Goal: Transaction & Acquisition: Purchase product/service

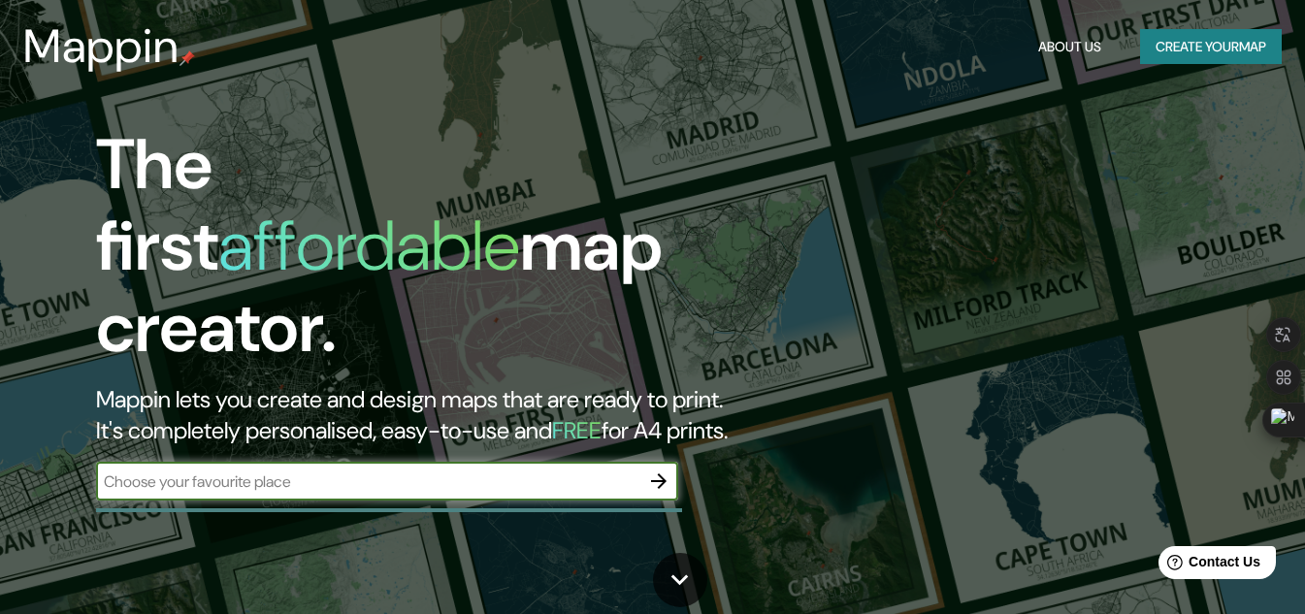
click at [654, 470] on icon "button" at bounding box center [658, 481] width 23 height 23
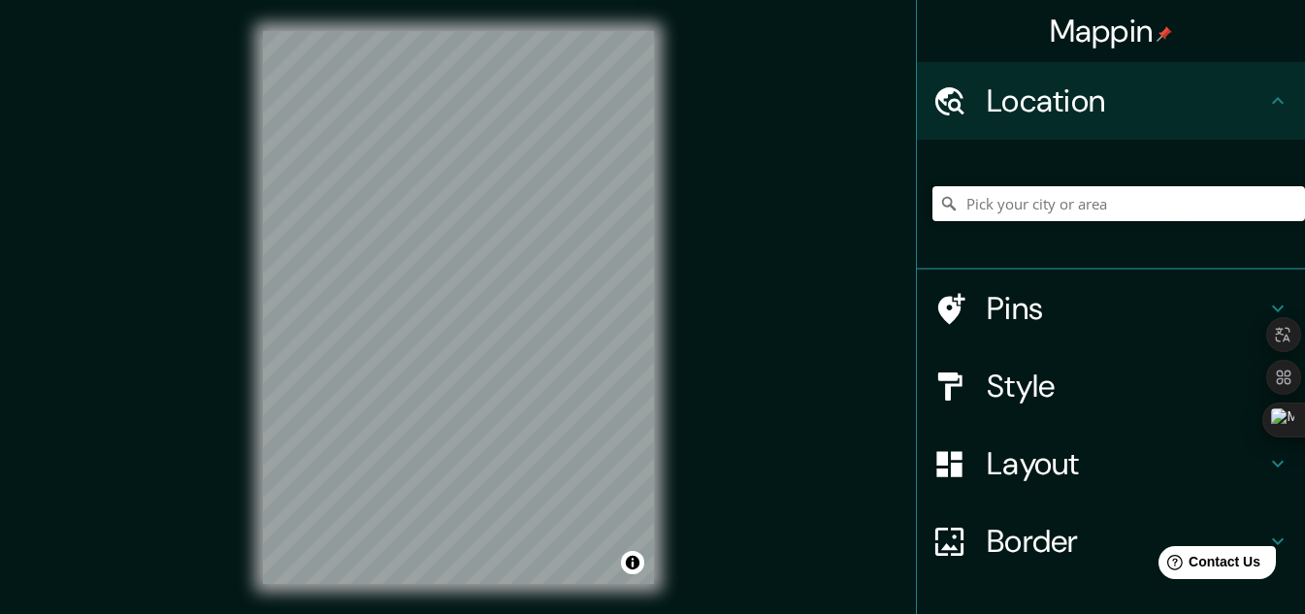
click at [1027, 204] on input "Pick your city or area" at bounding box center [1118, 203] width 373 height 35
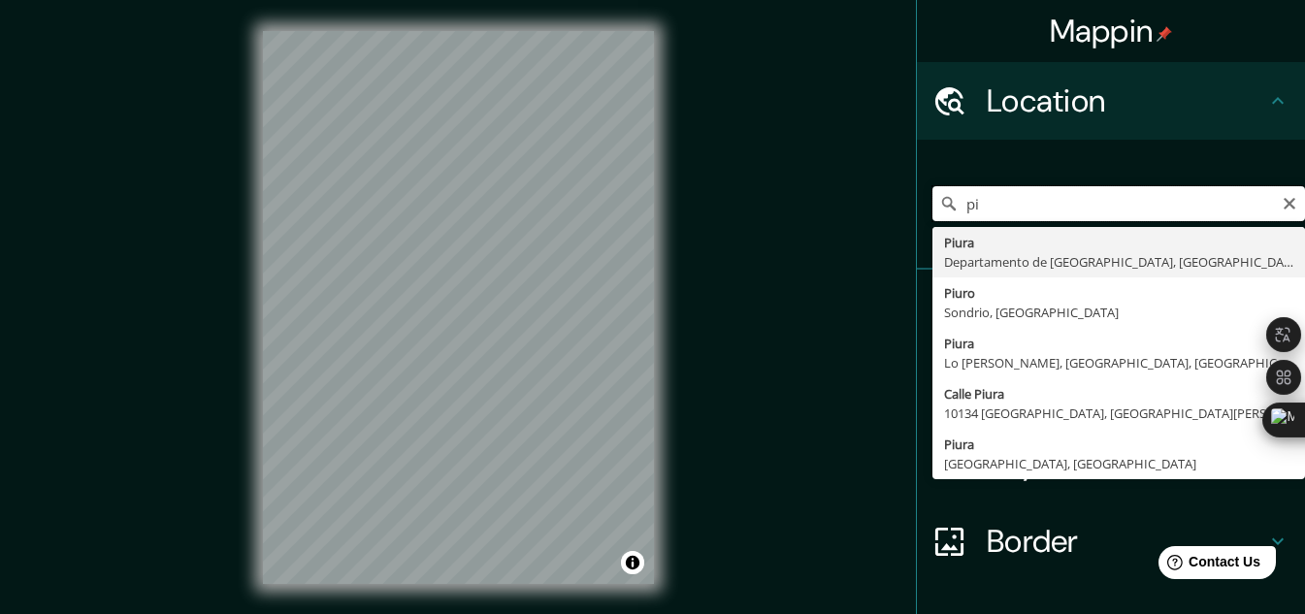
type input "p"
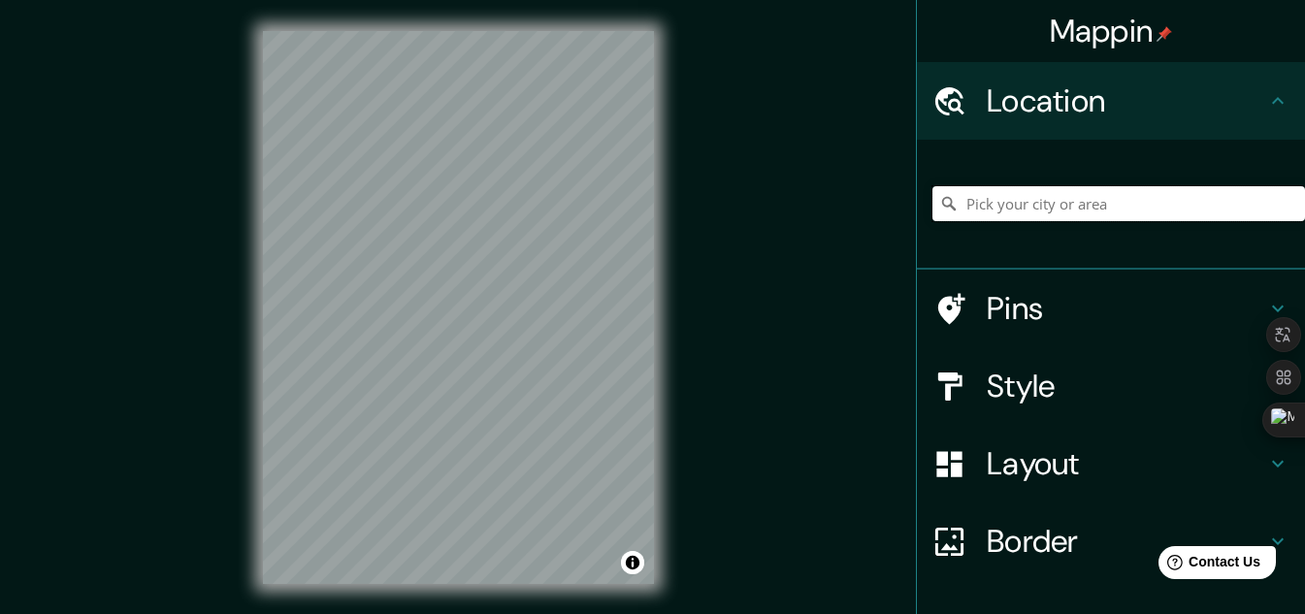
paste input "Capilla Los Ejidos"
type input "[GEOGRAPHIC_DATA], 40420 [GEOGRAPHIC_DATA], [GEOGRAPHIC_DATA][PERSON_NAME], [GE…"
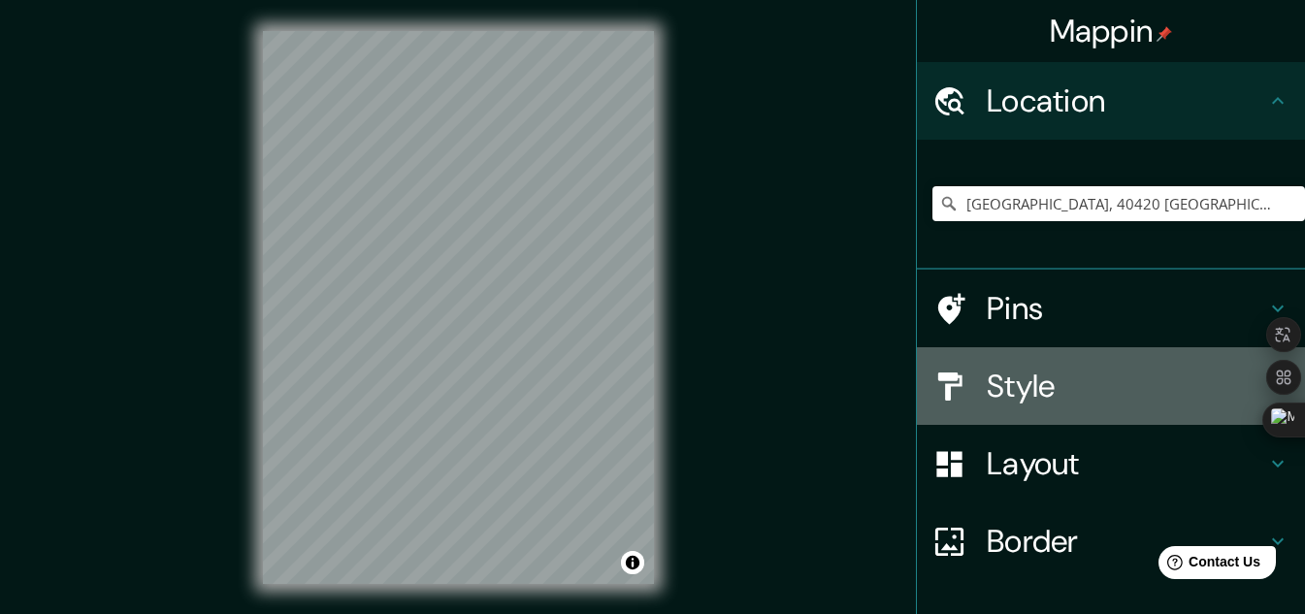
click at [1107, 374] on h4 "Style" at bounding box center [1126, 386] width 279 height 39
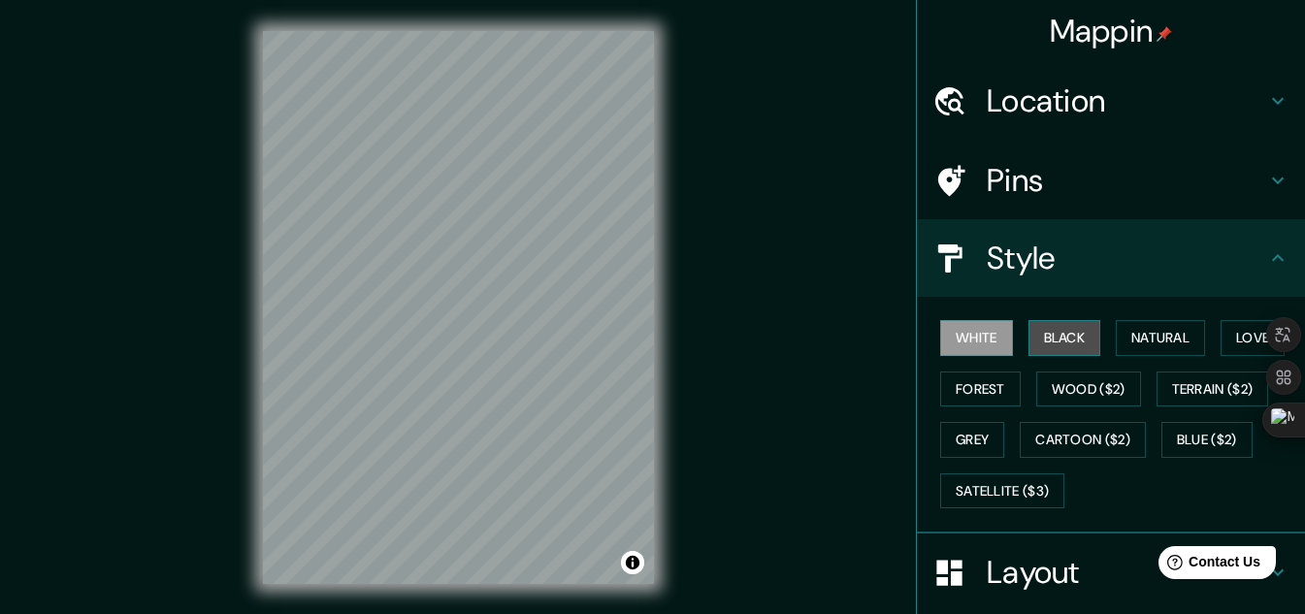
click at [1051, 321] on button "Black" at bounding box center [1064, 338] width 73 height 36
click at [949, 332] on button "White" at bounding box center [976, 338] width 73 height 36
click at [1160, 329] on button "Natural" at bounding box center [1160, 338] width 89 height 36
click at [956, 334] on button "White" at bounding box center [976, 338] width 73 height 36
click at [1082, 245] on h4 "Style" at bounding box center [1126, 258] width 279 height 39
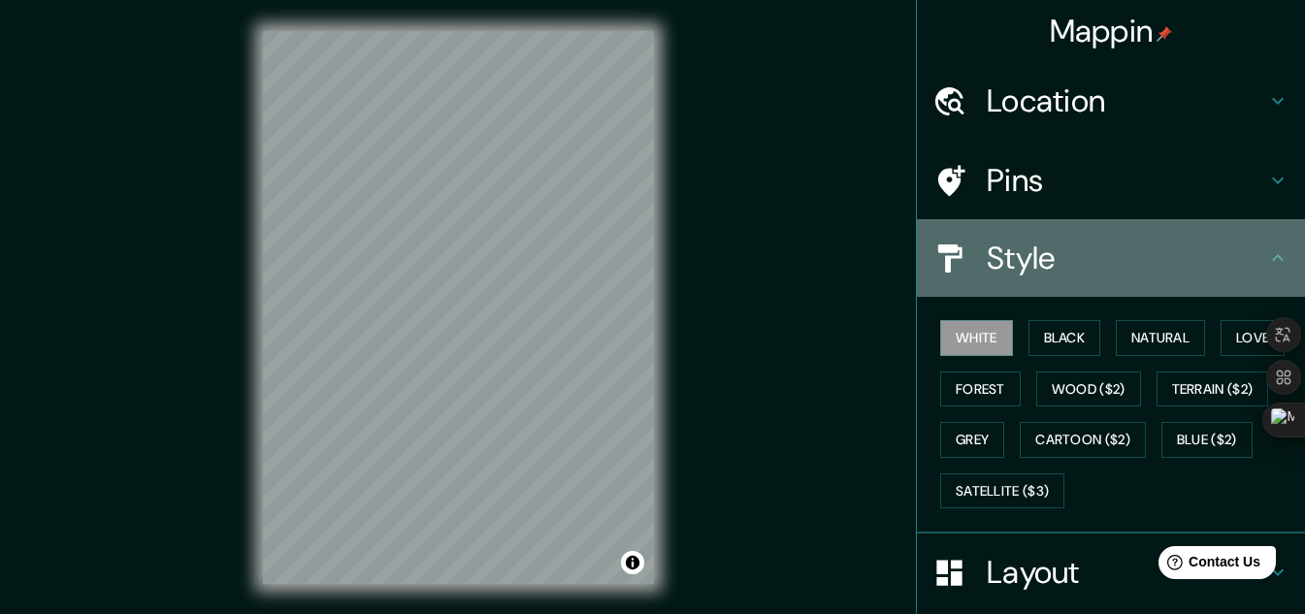
click at [1266, 249] on icon at bounding box center [1277, 257] width 23 height 23
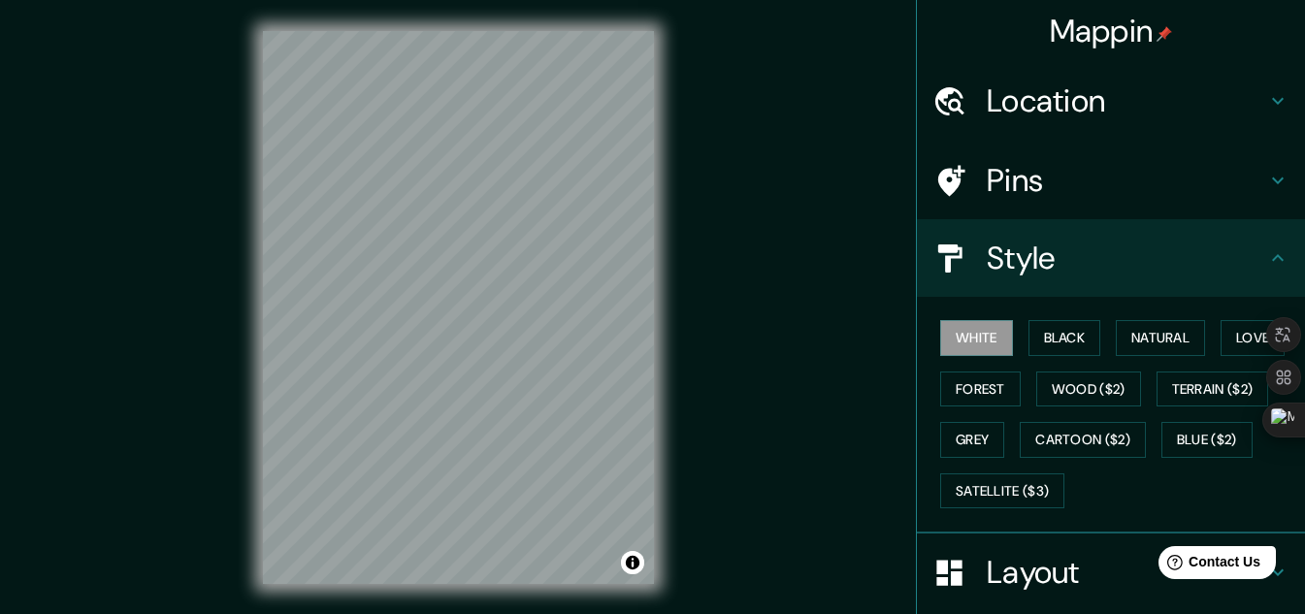
click at [1266, 249] on icon at bounding box center [1277, 257] width 23 height 23
click at [1155, 328] on button "Natural" at bounding box center [1160, 338] width 89 height 36
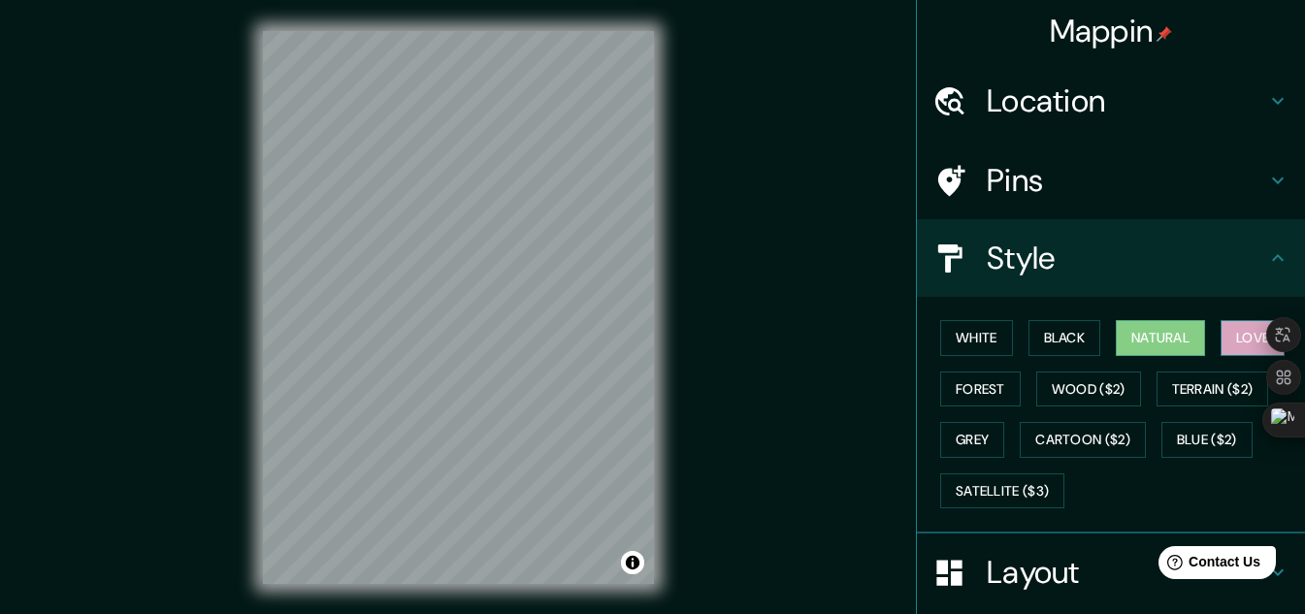
click at [1240, 334] on button "Love" at bounding box center [1252, 338] width 64 height 36
click at [973, 391] on button "Forest" at bounding box center [980, 390] width 81 height 36
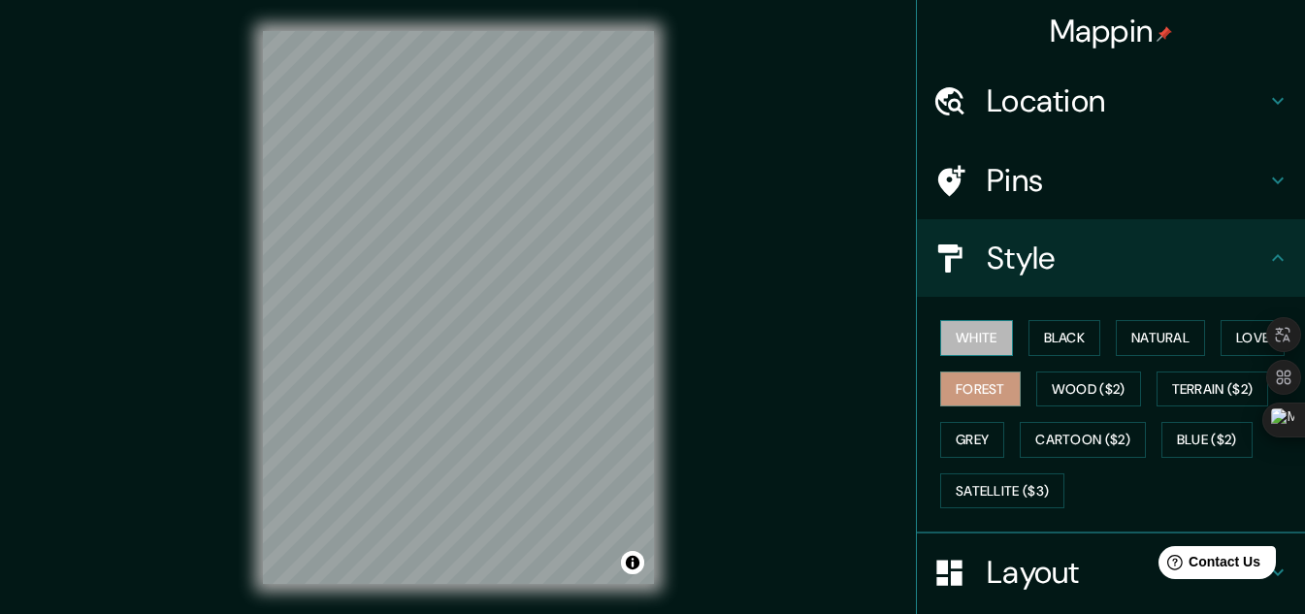
click at [965, 340] on button "White" at bounding box center [976, 338] width 73 height 36
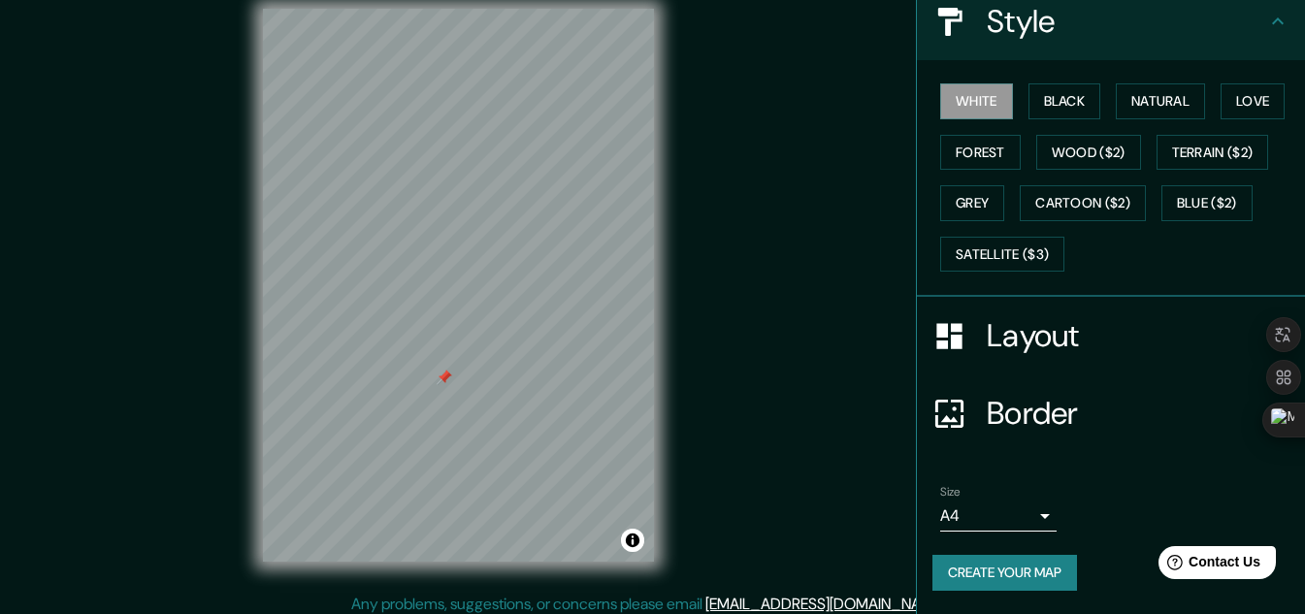
scroll to position [32, 0]
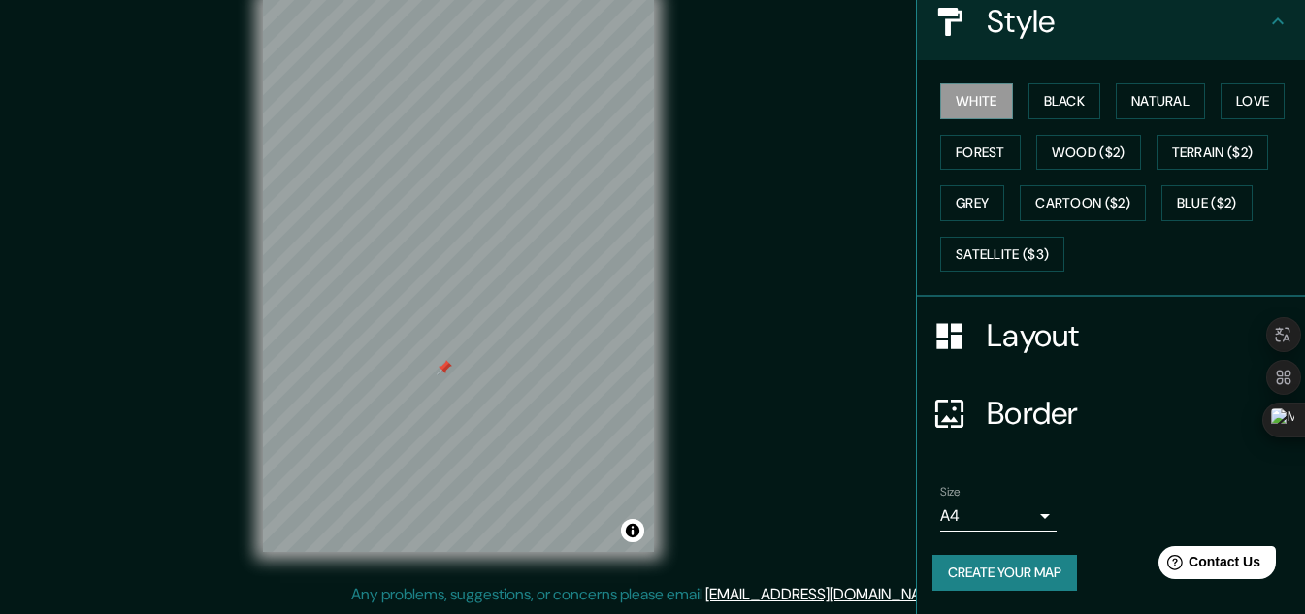
click at [1156, 326] on h4 "Layout" at bounding box center [1126, 335] width 279 height 39
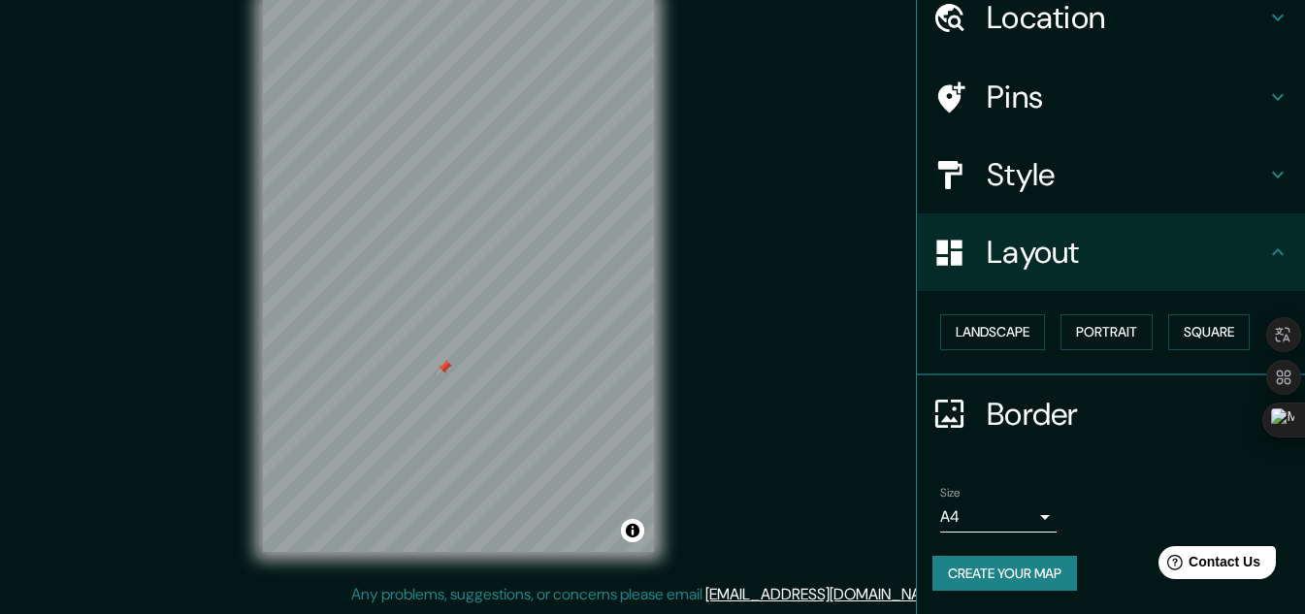
scroll to position [83, 0]
click at [1193, 252] on h4 "Layout" at bounding box center [1126, 252] width 279 height 39
click at [1029, 510] on body "Mappin Location Calle Los Ejidos, 40420 La Losa, provincia de Segovia, España C…" at bounding box center [652, 275] width 1305 height 614
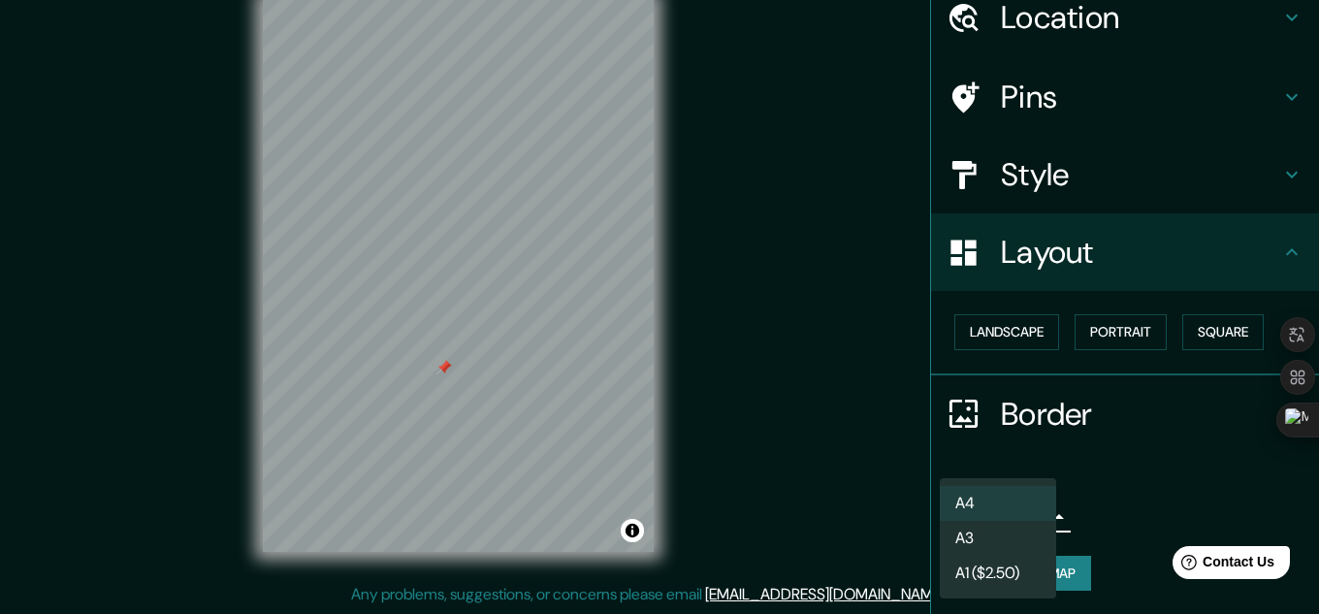
click at [1003, 535] on li "A3" at bounding box center [998, 538] width 116 height 35
type input "a4"
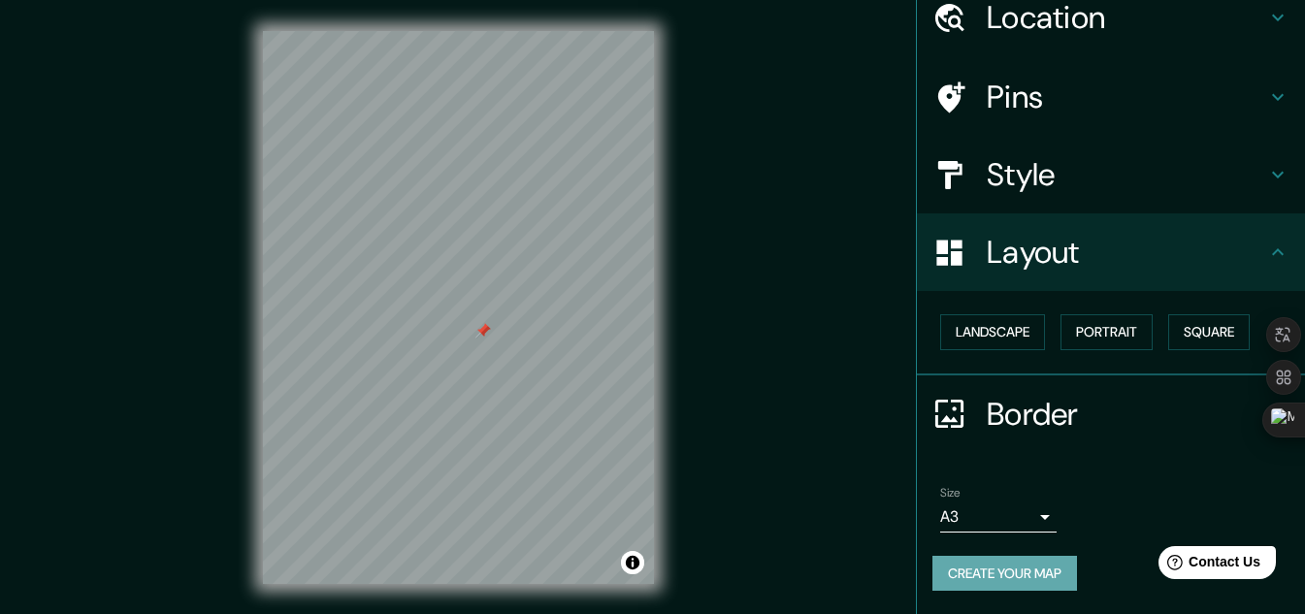
click at [972, 574] on button "Create your map" at bounding box center [1004, 574] width 145 height 36
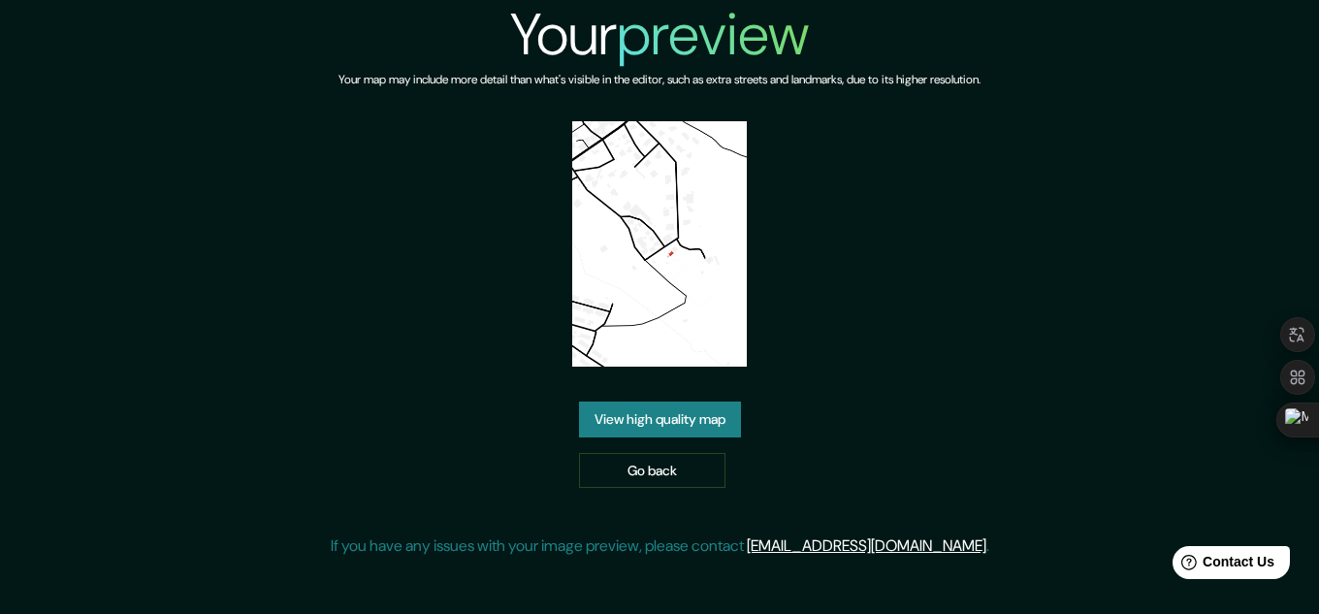
click at [660, 423] on link "View high quality map" at bounding box center [660, 420] width 162 height 36
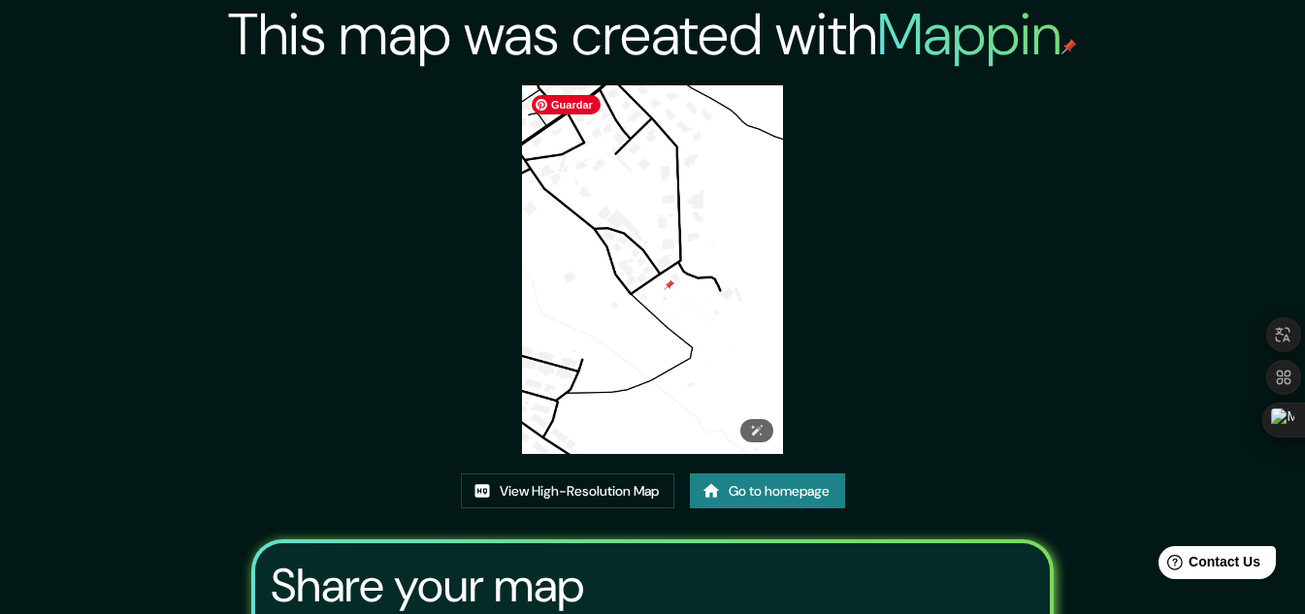
click at [660, 319] on img at bounding box center [652, 269] width 261 height 369
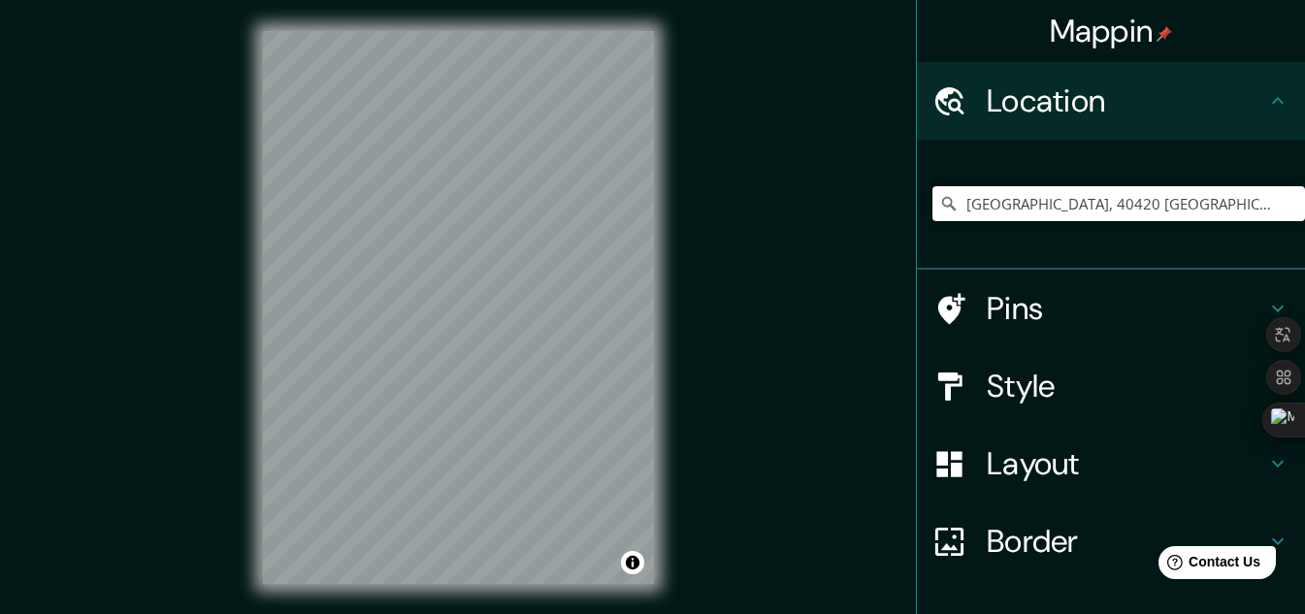
click at [1257, 215] on input "[GEOGRAPHIC_DATA], 40420 [GEOGRAPHIC_DATA], [GEOGRAPHIC_DATA][PERSON_NAME], [GE…" at bounding box center [1118, 203] width 373 height 35
click at [1208, 204] on input "[GEOGRAPHIC_DATA], 40420 [GEOGRAPHIC_DATA], [GEOGRAPHIC_DATA][PERSON_NAME], [GE…" at bounding box center [1118, 203] width 373 height 35
click at [1219, 205] on input "[GEOGRAPHIC_DATA], 40420 [GEOGRAPHIC_DATA], [GEOGRAPHIC_DATA][PERSON_NAME], [GE…" at bounding box center [1118, 203] width 373 height 35
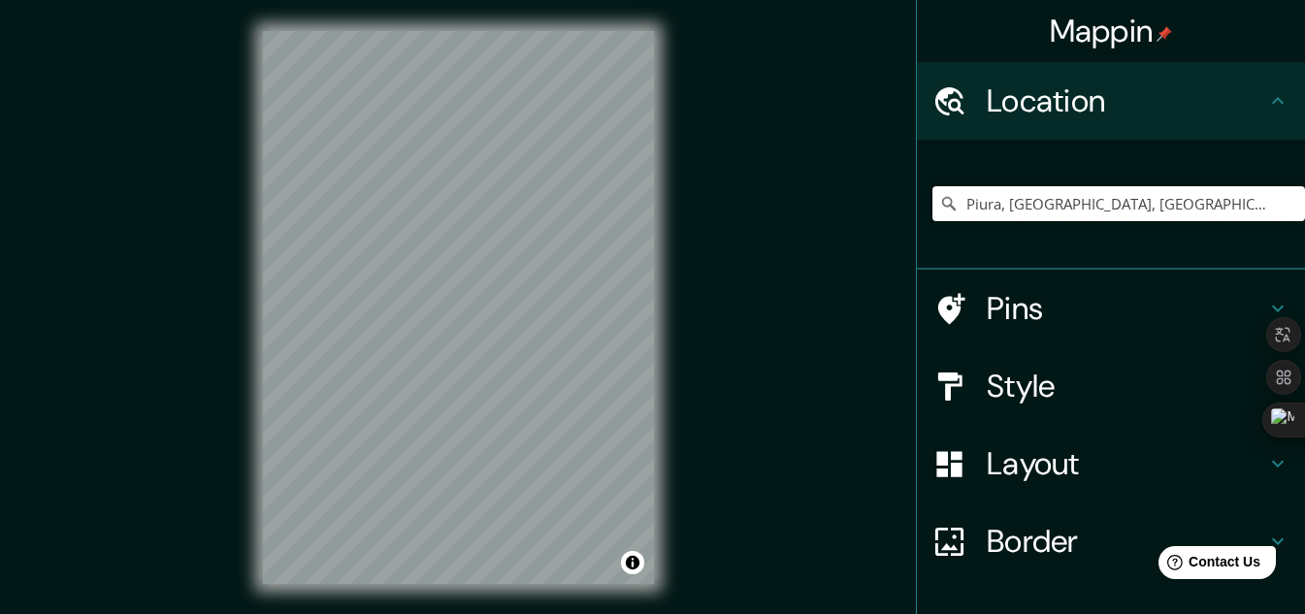
type input "Piura, [GEOGRAPHIC_DATA], [GEOGRAPHIC_DATA]"
click at [1055, 308] on h4 "Pins" at bounding box center [1126, 308] width 279 height 39
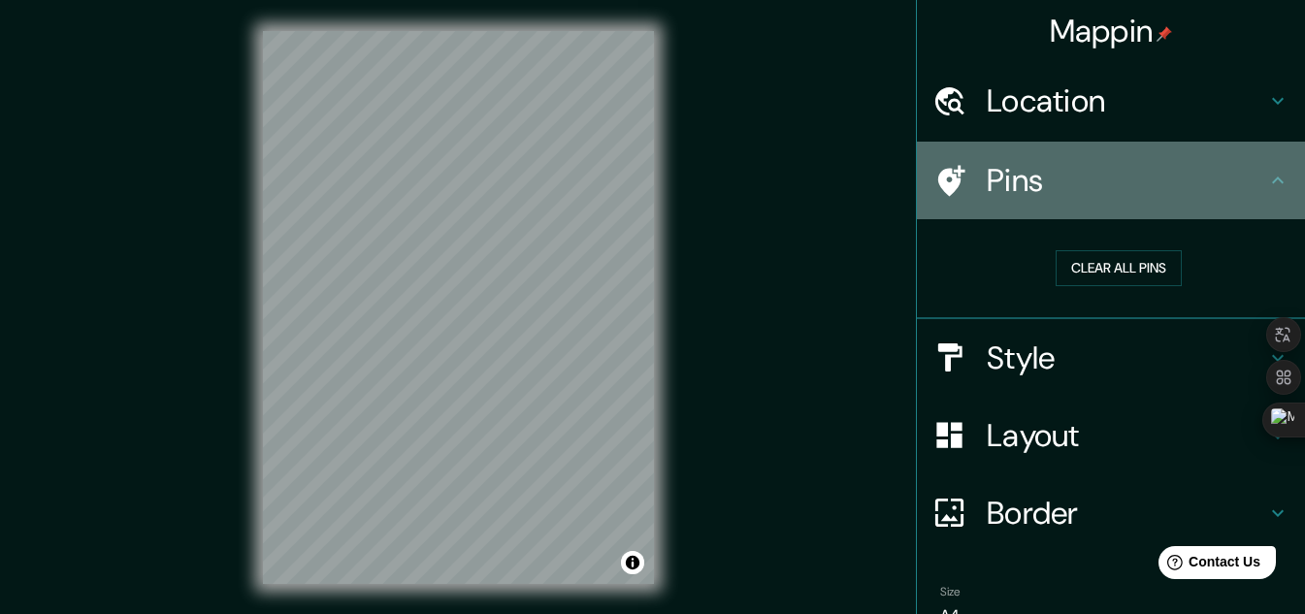
click at [1170, 193] on h4 "Pins" at bounding box center [1126, 180] width 279 height 39
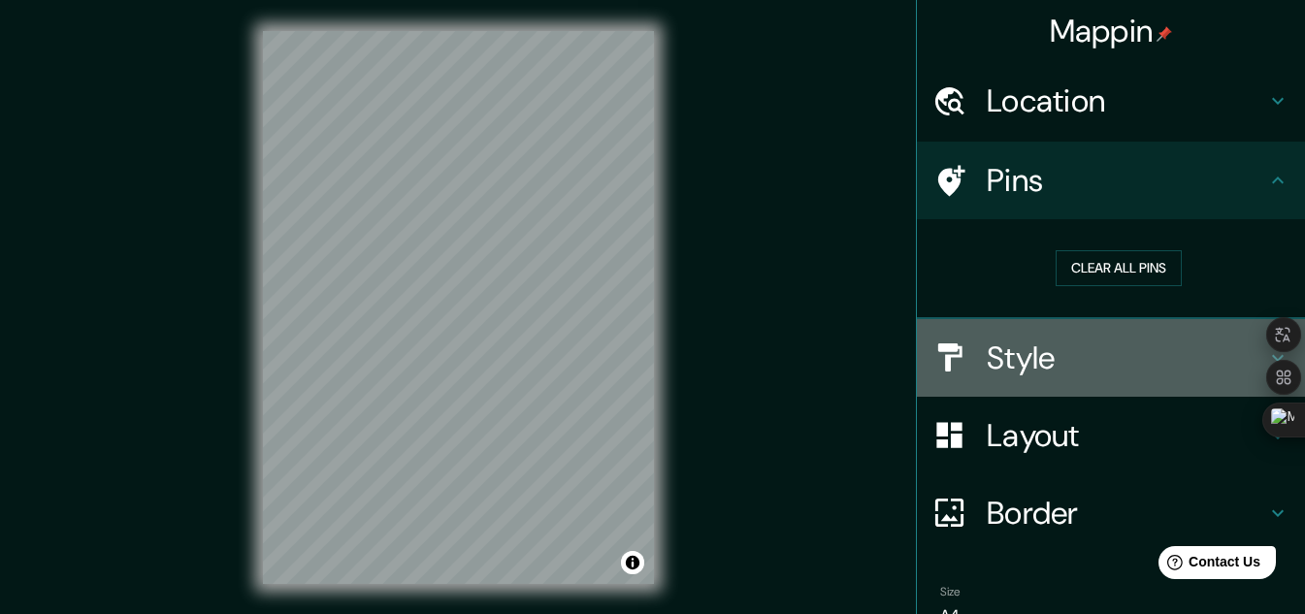
click at [1062, 368] on h4 "Style" at bounding box center [1126, 358] width 279 height 39
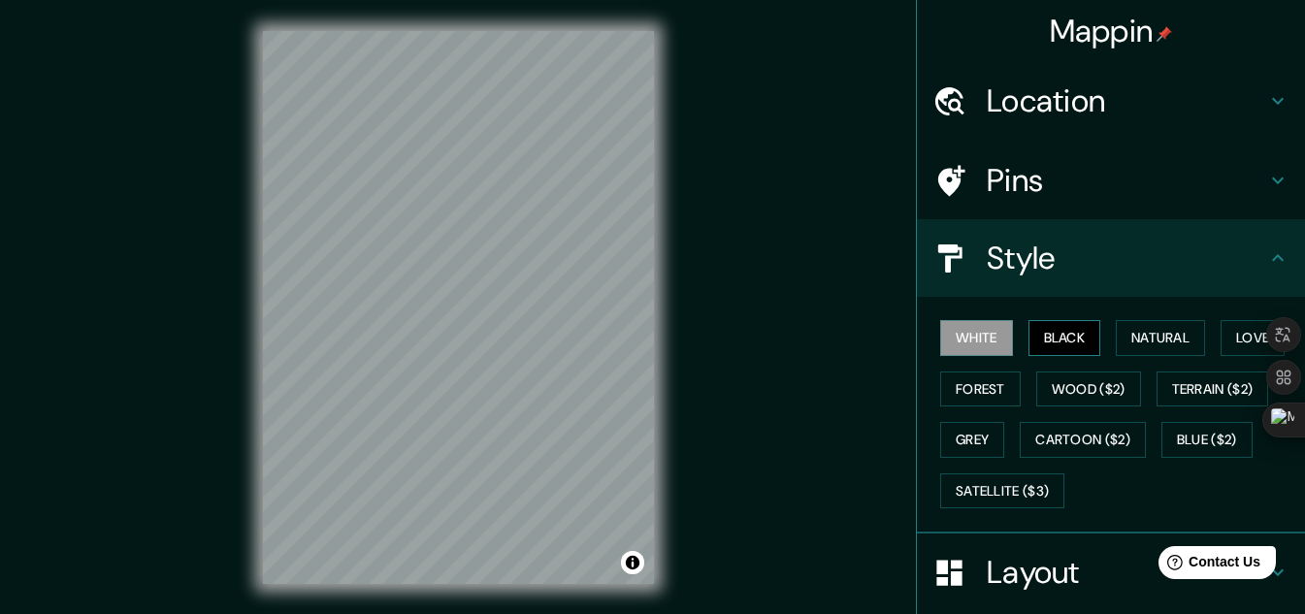
click at [1056, 335] on button "Black" at bounding box center [1064, 338] width 73 height 36
click at [1148, 325] on button "Natural" at bounding box center [1160, 338] width 89 height 36
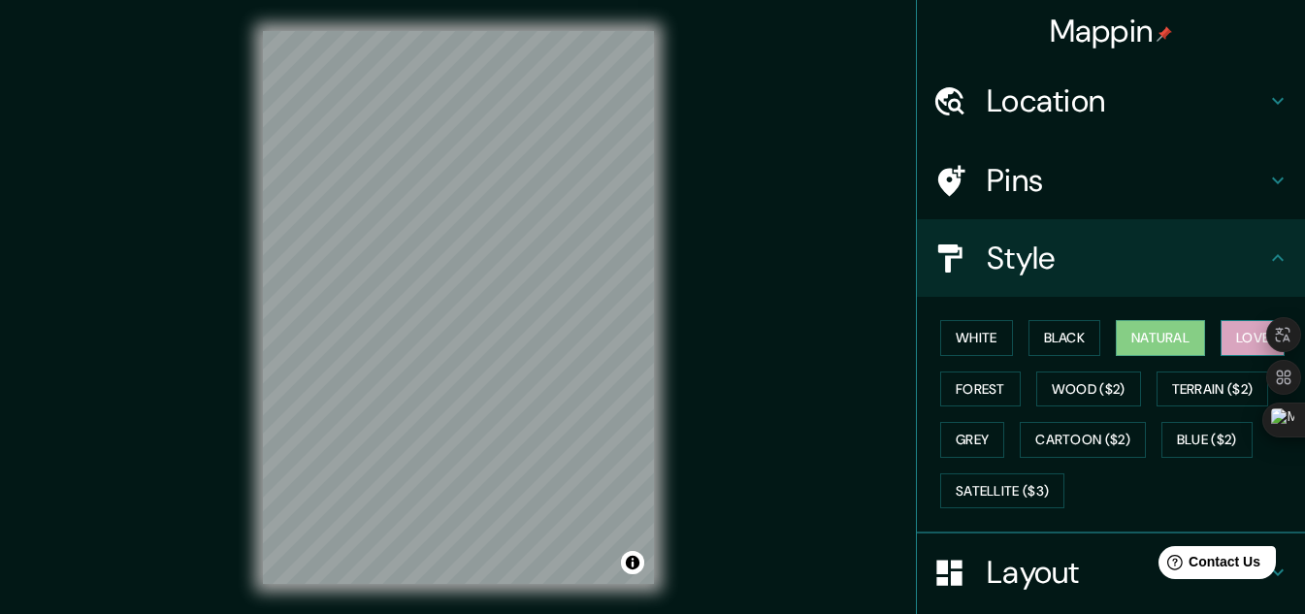
click at [1230, 333] on button "Love" at bounding box center [1252, 338] width 64 height 36
click at [978, 377] on button "Forest" at bounding box center [980, 390] width 81 height 36
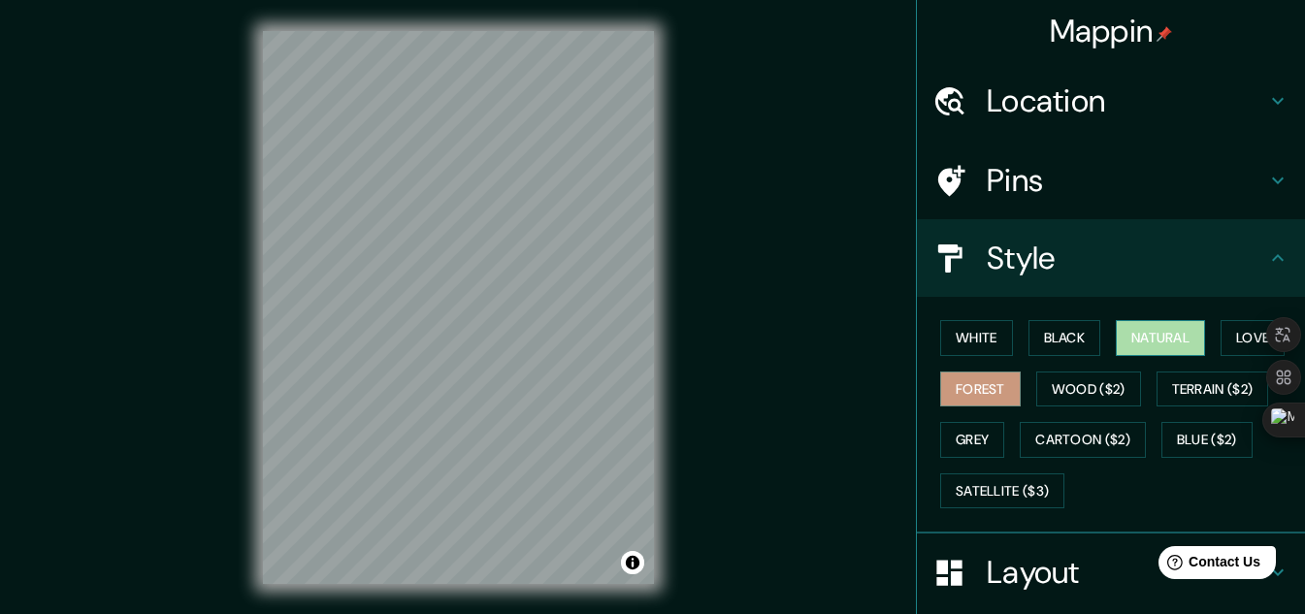
click at [1154, 334] on button "Natural" at bounding box center [1160, 338] width 89 height 36
click at [1068, 96] on h4 "Location" at bounding box center [1126, 100] width 279 height 39
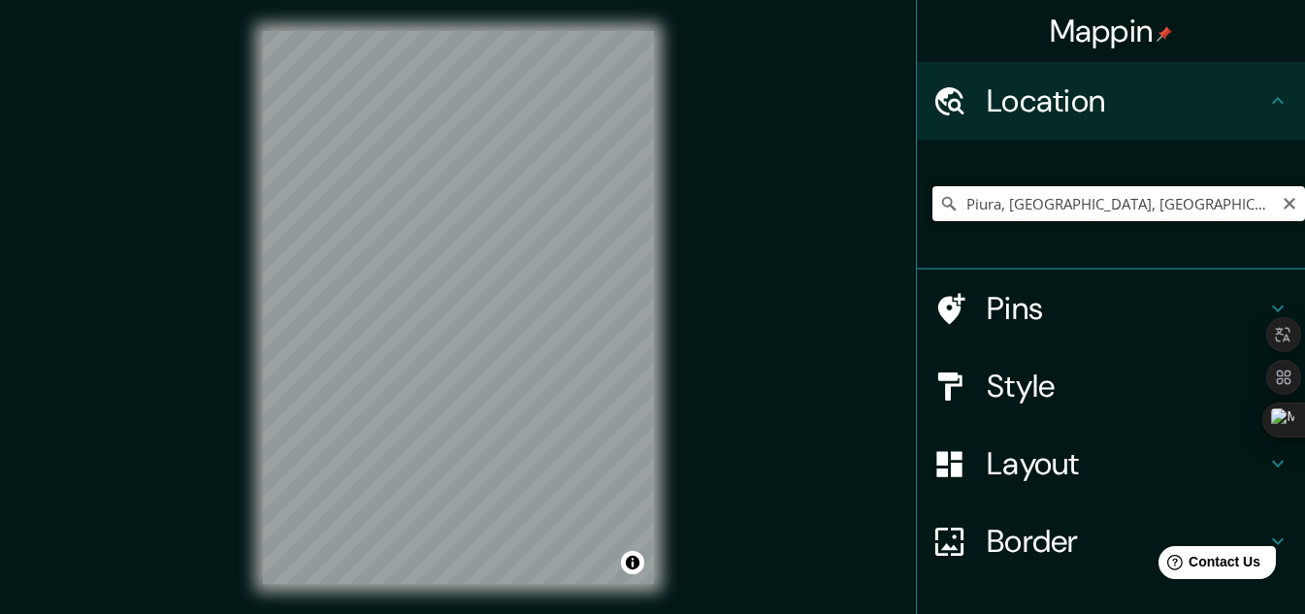
click at [1273, 212] on input "Piura, [GEOGRAPHIC_DATA], [GEOGRAPHIC_DATA]" at bounding box center [1118, 203] width 373 height 35
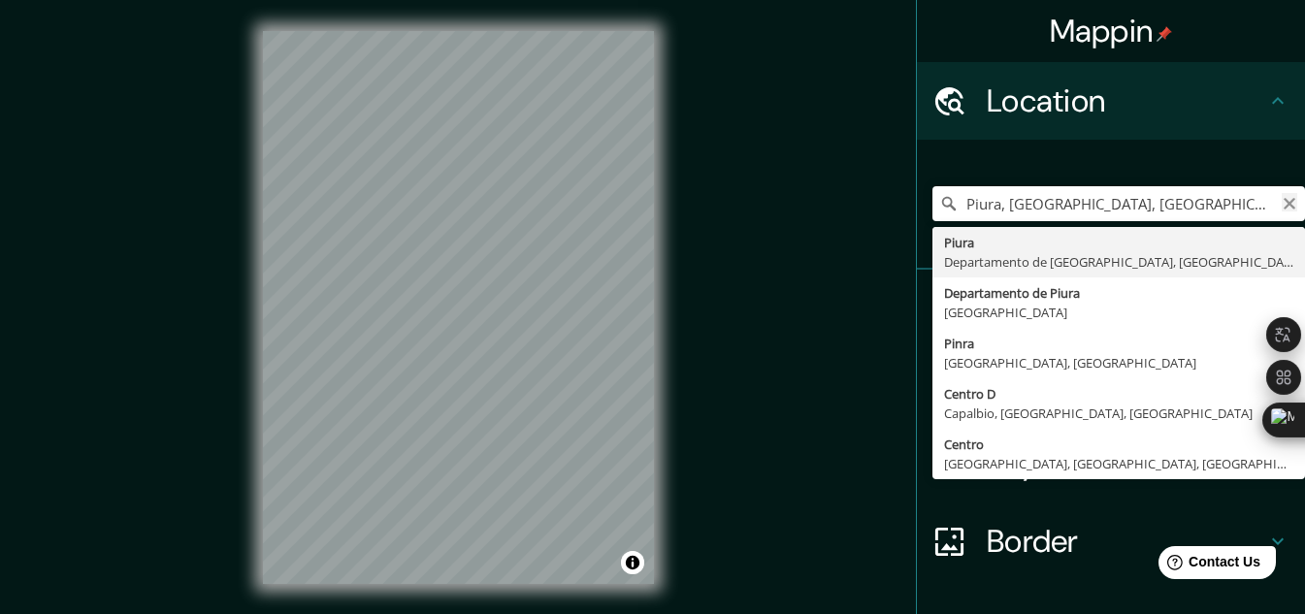
click at [1283, 202] on icon "Clear" at bounding box center [1289, 204] width 12 height 12
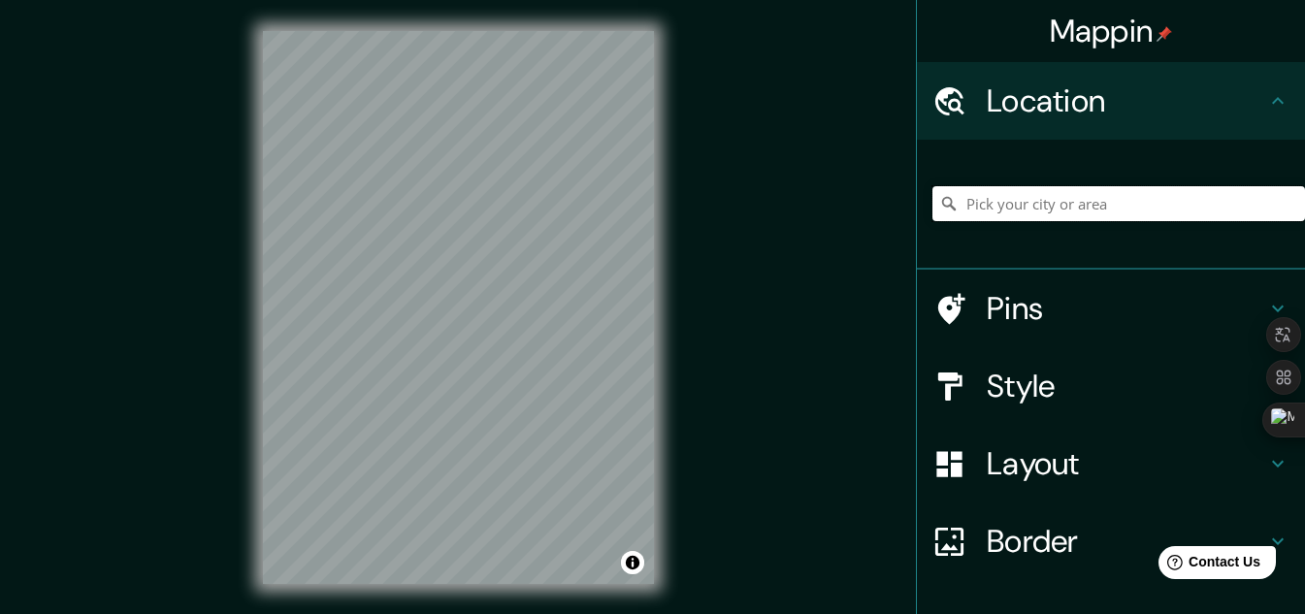
paste input "Capilla Los Ejidos"
type input "Piura, [GEOGRAPHIC_DATA], [GEOGRAPHIC_DATA]"
click at [1281, 196] on icon "Clear" at bounding box center [1289, 204] width 16 height 16
paste input "Capilla Los Ejidos"
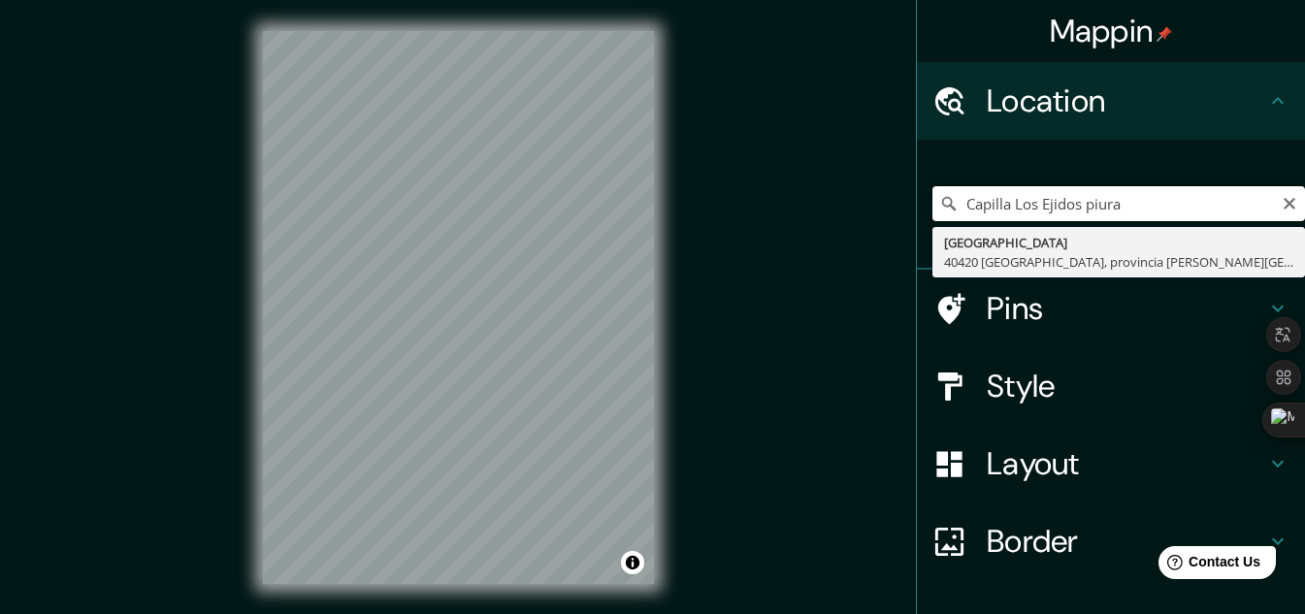
type input "Capilla Los Ejidos piura"
click at [1281, 201] on icon "Clear" at bounding box center [1289, 204] width 16 height 16
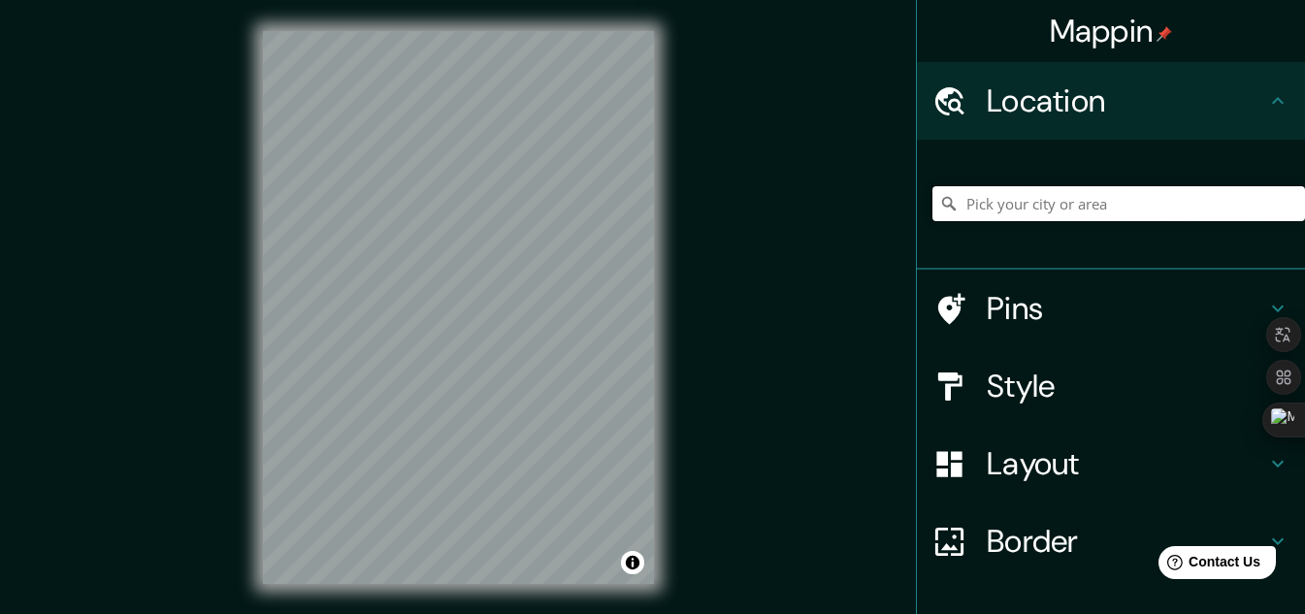
paste input "R9XJ+72P Capilla Los Ejidos, Piura 20000"
type input "[GEOGRAPHIC_DATA], [GEOGRAPHIC_DATA], 20000, [GEOGRAPHIC_DATA]"
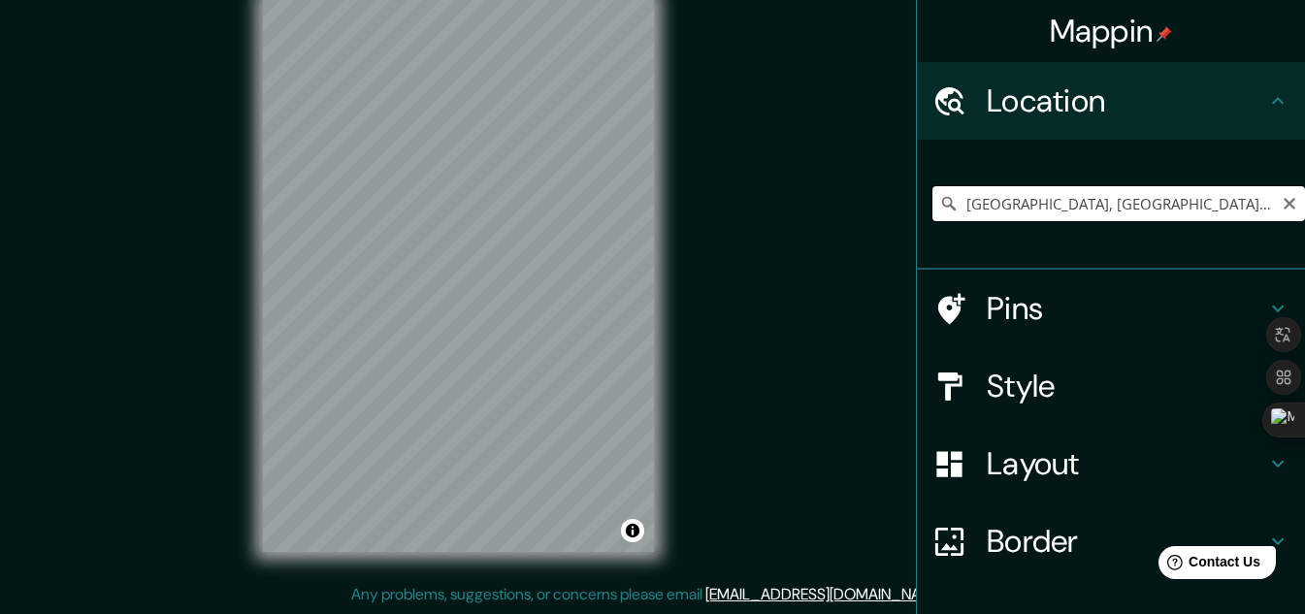
click at [1230, 198] on input "[GEOGRAPHIC_DATA], [GEOGRAPHIC_DATA], 20000, [GEOGRAPHIC_DATA]" at bounding box center [1118, 203] width 373 height 35
click at [1243, 198] on input "[GEOGRAPHIC_DATA], [GEOGRAPHIC_DATA], 20000, [GEOGRAPHIC_DATA]" at bounding box center [1118, 203] width 373 height 35
click at [1252, 199] on input "[GEOGRAPHIC_DATA], [GEOGRAPHIC_DATA], 20000, [GEOGRAPHIC_DATA]" at bounding box center [1118, 203] width 373 height 35
drag, startPoint x: 1257, startPoint y: 202, endPoint x: 758, endPoint y: 201, distance: 499.6
click at [758, 201] on div "Mappin Location [GEOGRAPHIC_DATA], [GEOGRAPHIC_DATA], 20000, [GEOGRAPHIC_DATA] …" at bounding box center [652, 291] width 1305 height 646
